Goal: Task Accomplishment & Management: Manage account settings

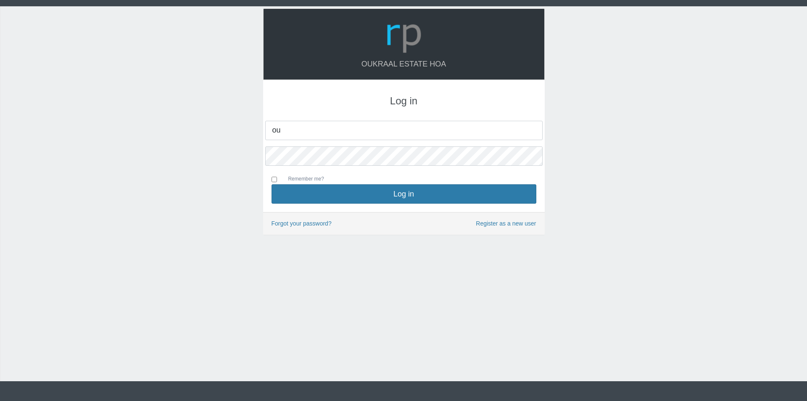
type input "[EMAIL_ADDRESS][DOMAIN_NAME]"
click at [272, 184] on button "Log in" at bounding box center [404, 193] width 265 height 19
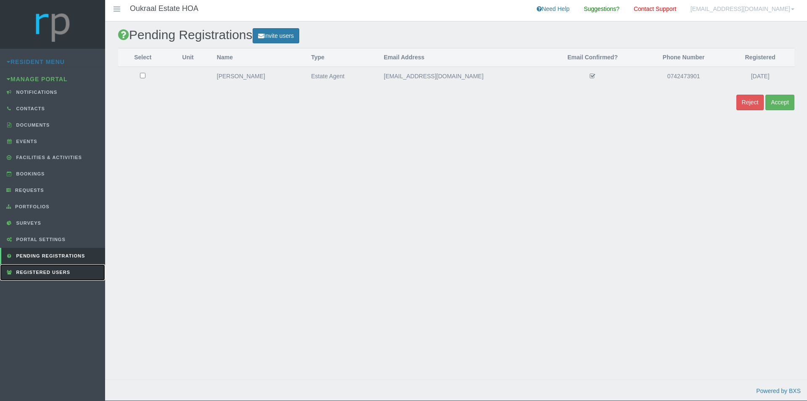
click at [42, 270] on span "Registered Users" at bounding box center [42, 272] width 56 height 5
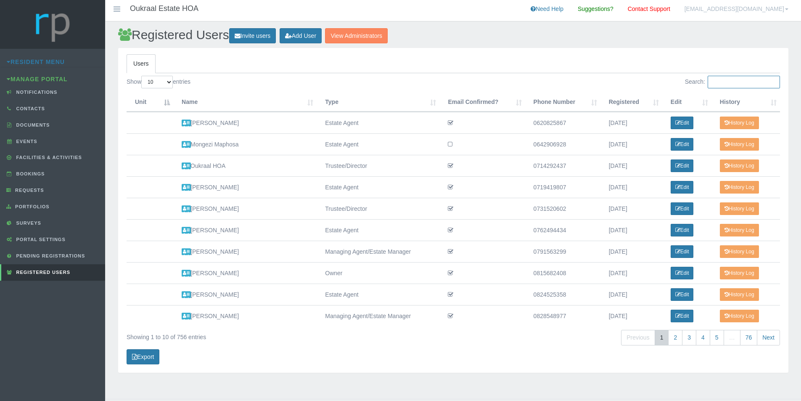
click at [728, 85] on input "Search:" at bounding box center [744, 82] width 72 height 13
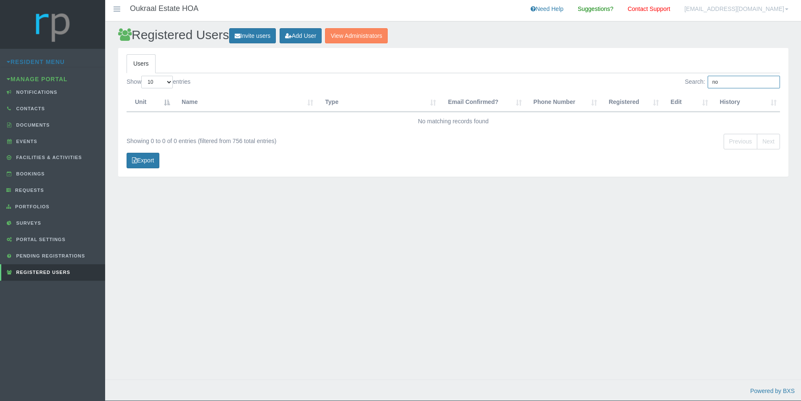
type input "n"
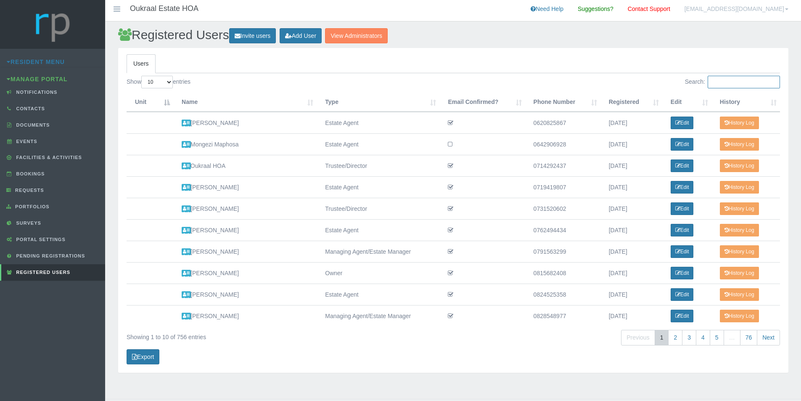
paste input "mairyleenaava@gmail.com"
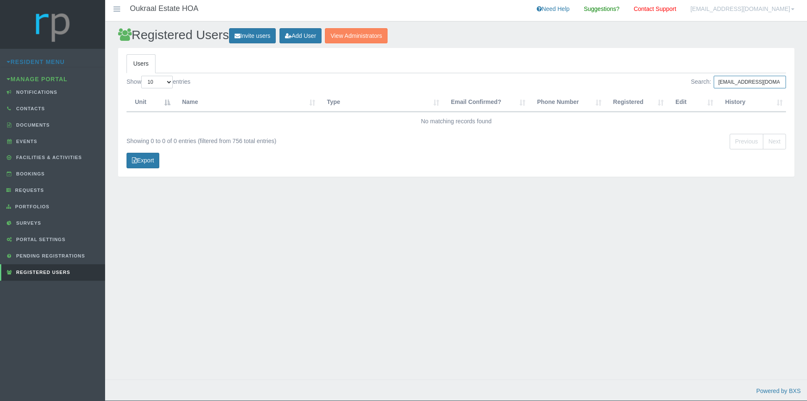
type input "mairyleenaava@gmail.com"
